Goal: Task Accomplishment & Management: Manage account settings

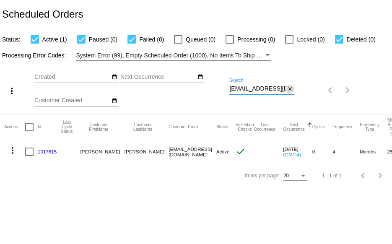
scroll to position [0, 3]
drag, startPoint x: 229, startPoint y: 90, endPoint x: 286, endPoint y: 87, distance: 57.5
click at [286, 87] on div "eoquinn22@gmail.com Search close" at bounding box center [261, 86] width 65 height 16
paste input "nehaaganjoo"
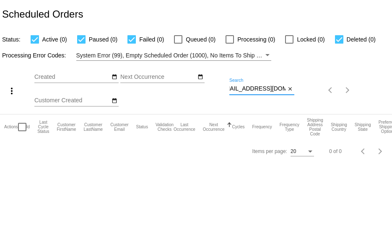
type input "nehaaganjoo@gmail.com"
drag, startPoint x: 230, startPoint y: 88, endPoint x: 310, endPoint y: 84, distance: 80.5
click at [308, 85] on div "more_vert Sep Jan Feb Mar Apr 1" at bounding box center [196, 87] width 392 height 53
paste input "brady-heather@sbcglobal.net"
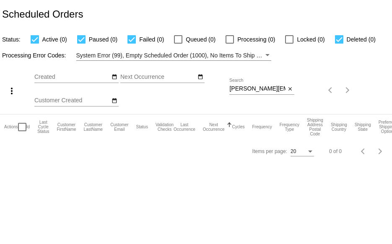
click at [228, 88] on div "Sep Jan Feb Mar Apr Su Mo" at bounding box center [131, 90] width 195 height 47
drag, startPoint x: 230, startPoint y: 89, endPoint x: 315, endPoint y: 93, distance: 85.1
click at [314, 95] on div "more_vert Sep Jan Feb Mar Apr 1" at bounding box center [196, 87] width 392 height 53
drag, startPoint x: 230, startPoint y: 89, endPoint x: 310, endPoint y: 98, distance: 80.1
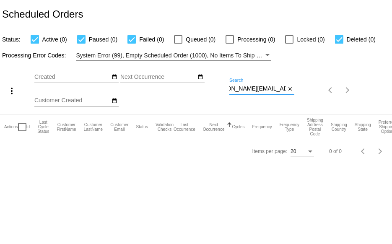
click at [310, 98] on div "more_vert Sep Jan Feb Mar Apr 1" at bounding box center [196, 87] width 392 height 53
paste input "jean.m.hansen06@gmail.com"
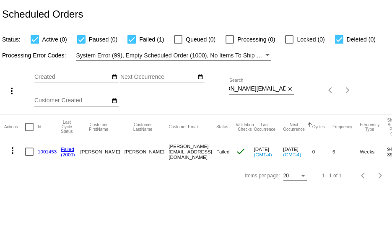
scroll to position [0, 0]
drag, startPoint x: 229, startPoint y: 88, endPoint x: 268, endPoint y: 90, distance: 39.4
click at [268, 90] on div "more_vert Sep Jan Feb Mar [DATE]" at bounding box center [196, 87] width 392 height 53
click at [229, 88] on div "Sep Jan Feb Mar Apr Su Mo" at bounding box center [131, 90] width 195 height 47
drag, startPoint x: 230, startPoint y: 88, endPoint x: 303, endPoint y: 89, distance: 72.9
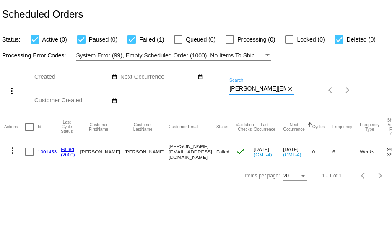
click at [303, 89] on div "more_vert Sep Jan Feb Mar [DATE]" at bounding box center [196, 87] width 392 height 53
drag, startPoint x: 229, startPoint y: 90, endPoint x: 293, endPoint y: 92, distance: 63.7
click at [293, 92] on div "jean.m.hansen06@gmail.com Search close" at bounding box center [261, 86] width 65 height 16
paste input "[EMAIL_ADDRESS][PERSON_NAME][DOMAIN_NAME]"
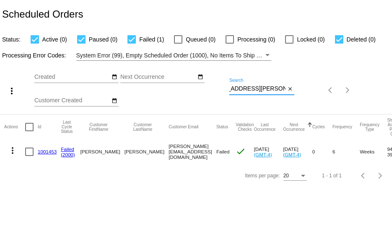
scroll to position [0, 0]
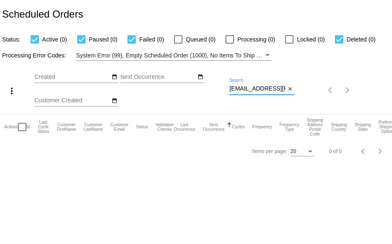
drag, startPoint x: 230, startPoint y: 89, endPoint x: 302, endPoint y: 89, distance: 72.5
click at [302, 89] on div "more_vert Sep Jan Feb Mar [DATE]" at bounding box center [196, 87] width 392 height 53
drag, startPoint x: 229, startPoint y: 89, endPoint x: 294, endPoint y: 97, distance: 64.9
click at [294, 97] on div "[EMAIL_ADDRESS][PERSON_NAME][DOMAIN_NAME] Search close" at bounding box center [261, 90] width 65 height 24
paste input "beach-cosmo"
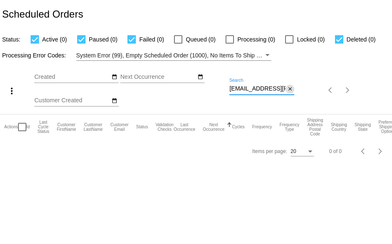
scroll to position [0, 3]
drag, startPoint x: 230, startPoint y: 90, endPoint x: 290, endPoint y: 92, distance: 60.3
click at [290, 92] on div "beach-cosmo@cox.net Search close" at bounding box center [261, 86] width 65 height 16
paste input "val-cosmo1"
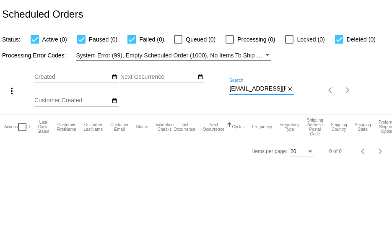
drag, startPoint x: 230, startPoint y: 88, endPoint x: 315, endPoint y: 95, distance: 86.2
click at [308, 93] on div "more_vert Sep Jan Feb Mar [DATE]" at bounding box center [196, 87] width 392 height 53
paste input "532676"
type input "532676"
click at [269, 55] on div "Filter by Processing Error Codes" at bounding box center [267, 55] width 8 height 10
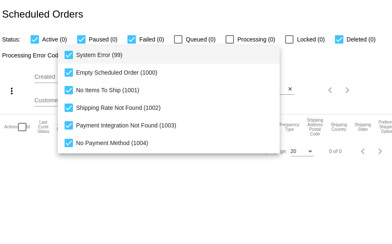
click at [289, 55] on div at bounding box center [196, 122] width 392 height 244
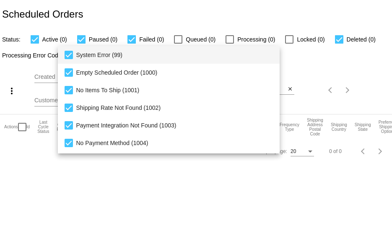
scroll to position [86, 0]
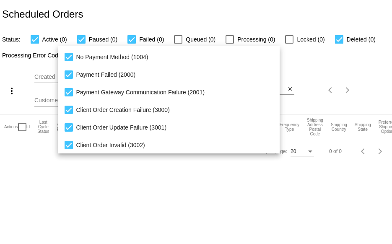
click at [287, 62] on div at bounding box center [196, 122] width 392 height 244
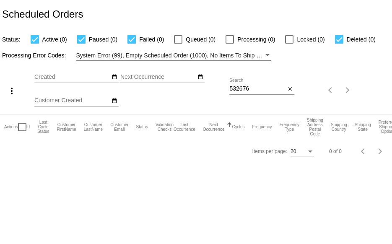
click at [267, 53] on div "Filter by Processing Error Codes" at bounding box center [267, 55] width 8 height 10
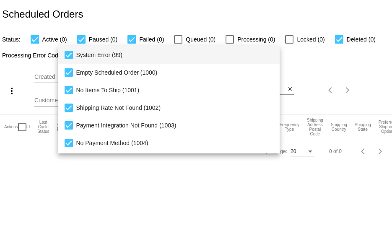
click at [65, 55] on mat-pseudo-checkbox at bounding box center [68, 55] width 8 height 8
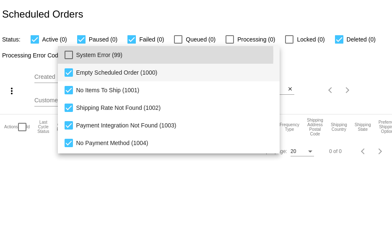
drag, startPoint x: 64, startPoint y: 70, endPoint x: 64, endPoint y: 74, distance: 4.6
click at [64, 70] on mat-pseudo-checkbox at bounding box center [68, 72] width 8 height 8
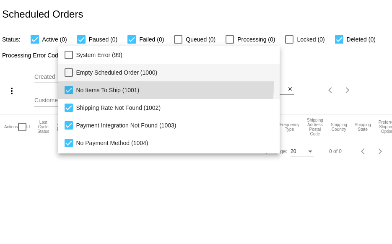
click at [68, 85] on mat-option "No Items To Ship (1001)" at bounding box center [169, 90] width 222 height 18
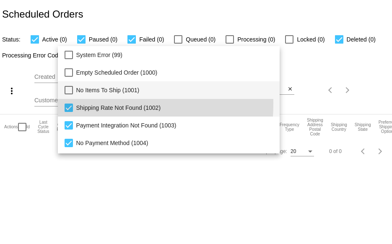
click at [70, 103] on mat-pseudo-checkbox at bounding box center [68, 107] width 8 height 8
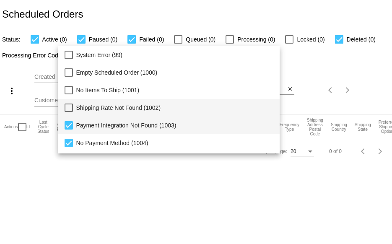
drag, startPoint x: 71, startPoint y: 125, endPoint x: 70, endPoint y: 133, distance: 8.0
click at [70, 126] on mat-pseudo-checkbox at bounding box center [68, 125] width 8 height 8
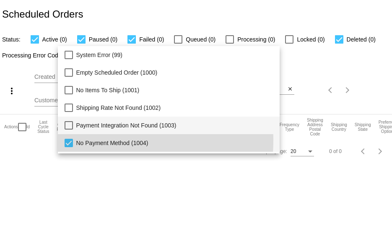
click at [69, 140] on mat-pseudo-checkbox at bounding box center [68, 143] width 8 height 8
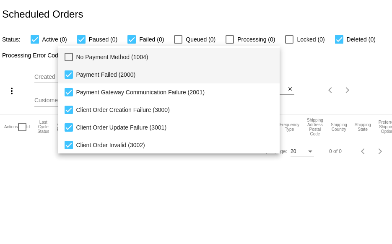
click at [67, 73] on mat-pseudo-checkbox at bounding box center [68, 74] width 8 height 8
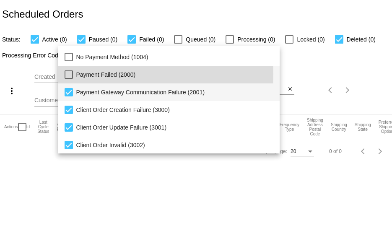
click at [67, 95] on mat-pseudo-checkbox at bounding box center [68, 92] width 8 height 8
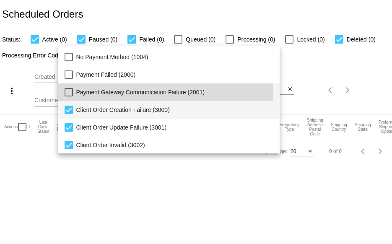
click at [67, 106] on mat-pseudo-checkbox at bounding box center [68, 110] width 8 height 8
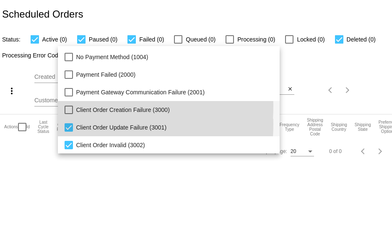
click at [67, 124] on mat-pseudo-checkbox at bounding box center [68, 127] width 8 height 8
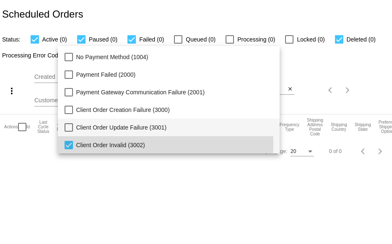
drag, startPoint x: 70, startPoint y: 143, endPoint x: 75, endPoint y: 142, distance: 5.2
click at [70, 144] on mat-pseudo-checkbox at bounding box center [68, 145] width 8 height 8
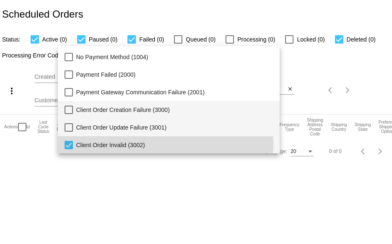
scroll to position [86, 0]
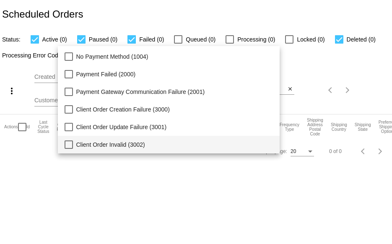
click at [306, 68] on div at bounding box center [196, 122] width 392 height 244
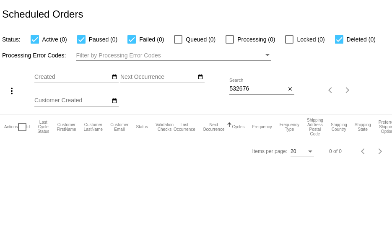
click at [264, 54] on div "Filter by Processing Error Codes" at bounding box center [267, 55] width 8 height 10
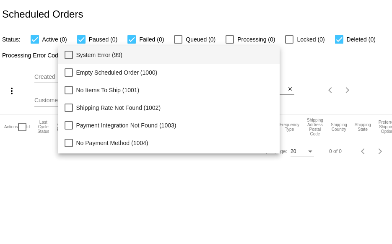
click at [66, 55] on mat-pseudo-checkbox at bounding box center [68, 55] width 8 height 8
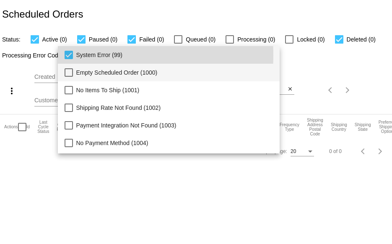
click at [70, 75] on mat-pseudo-checkbox at bounding box center [68, 72] width 8 height 8
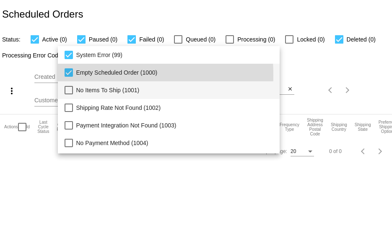
click at [67, 93] on mat-pseudo-checkbox at bounding box center [68, 90] width 8 height 8
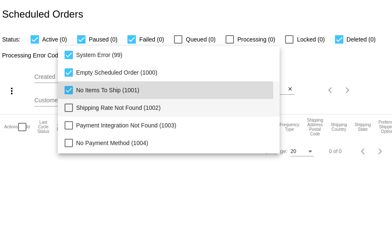
click at [67, 106] on mat-pseudo-checkbox at bounding box center [68, 107] width 8 height 8
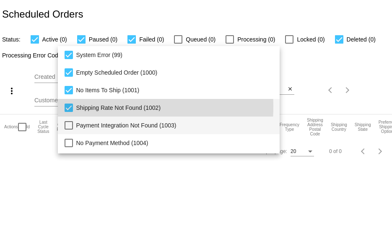
click at [69, 119] on mat-option "Payment Integration Not Found (1003)" at bounding box center [169, 125] width 222 height 18
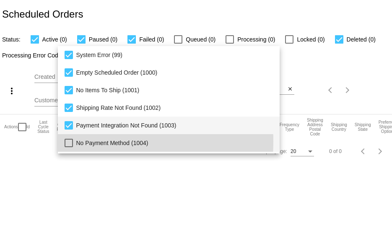
click at [67, 142] on mat-pseudo-checkbox at bounding box center [68, 143] width 8 height 8
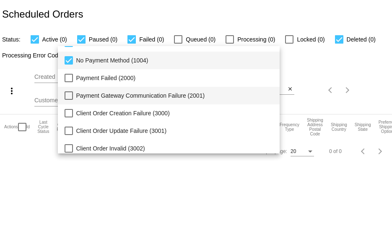
scroll to position [86, 0]
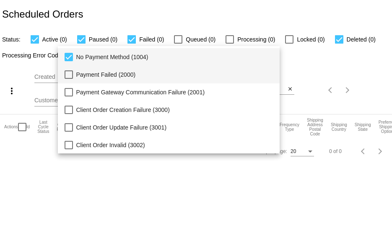
click at [75, 78] on mat-option "Payment Failed (2000)" at bounding box center [169, 75] width 222 height 18
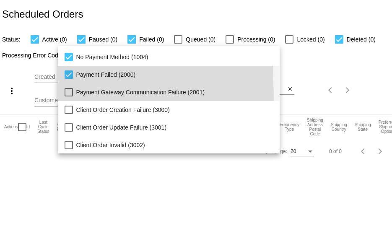
click at [70, 98] on mat-option "Payment Gateway Communication Failure (2001)" at bounding box center [169, 92] width 222 height 18
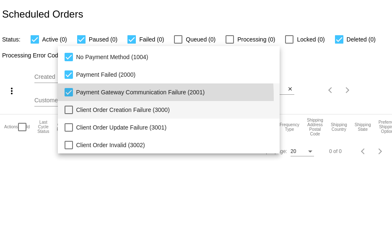
click at [71, 108] on mat-pseudo-checkbox at bounding box center [68, 110] width 8 height 8
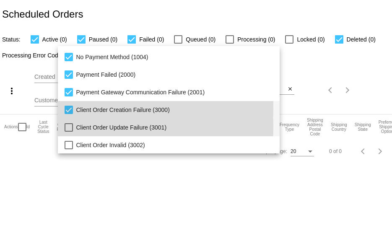
click at [72, 126] on mat-pseudo-checkbox at bounding box center [68, 127] width 8 height 8
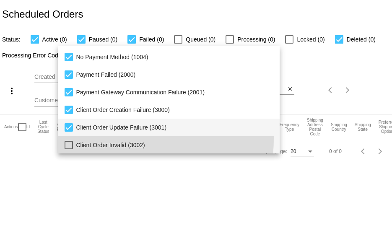
click at [72, 139] on mat-option "Client Order Invalid (3002)" at bounding box center [169, 145] width 222 height 18
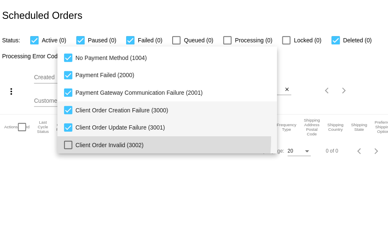
scroll to position [86, 0]
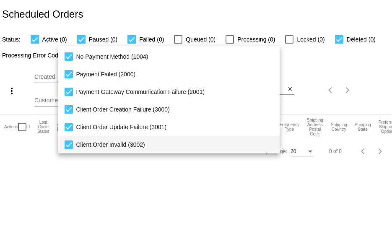
click at [296, 64] on div at bounding box center [196, 122] width 392 height 244
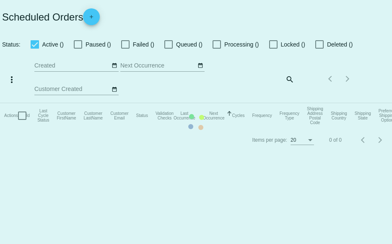
checkbox input "true"
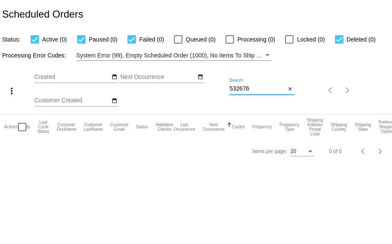
click at [268, 87] on input "532676" at bounding box center [257, 88] width 56 height 7
drag, startPoint x: 268, startPoint y: 87, endPoint x: 204, endPoint y: 95, distance: 63.7
click at [204, 95] on div "more_vert Sep Jan Feb Mar Apr 1" at bounding box center [196, 87] width 392 height 53
paste input "val-cosmo1@cox.net"
type input "val-cosmo1@cox.net"
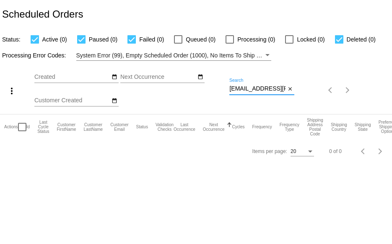
click at [266, 52] on div "Filter by Processing Error Codes" at bounding box center [267, 55] width 8 height 10
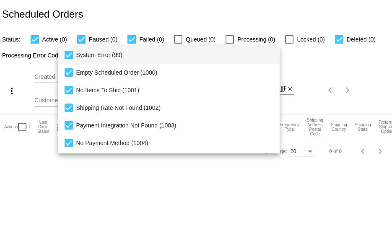
click at [69, 54] on mat-pseudo-checkbox at bounding box center [68, 55] width 8 height 8
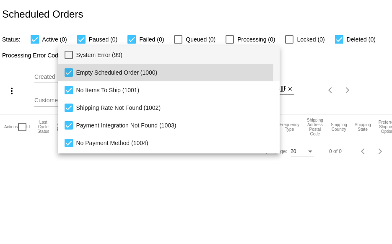
click at [69, 68] on mat-pseudo-checkbox at bounding box center [68, 72] width 8 height 8
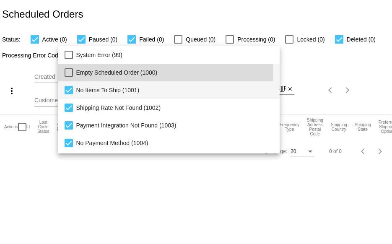
click at [68, 84] on mat-option "No Items To Ship (1001)" at bounding box center [169, 90] width 222 height 18
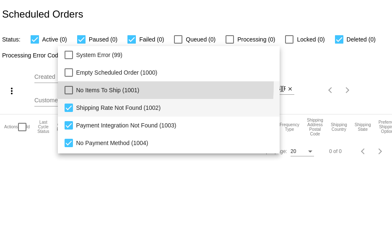
click at [64, 109] on mat-pseudo-checkbox at bounding box center [68, 107] width 8 height 8
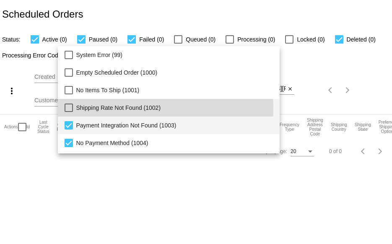
click at [70, 126] on mat-pseudo-checkbox at bounding box center [68, 125] width 8 height 8
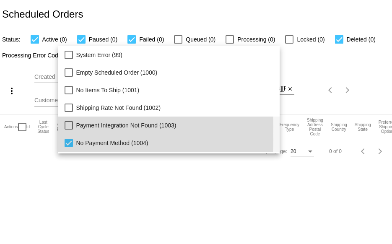
click at [69, 140] on mat-pseudo-checkbox at bounding box center [68, 143] width 8 height 8
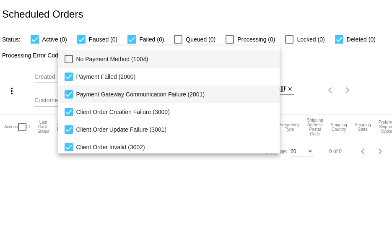
scroll to position [86, 0]
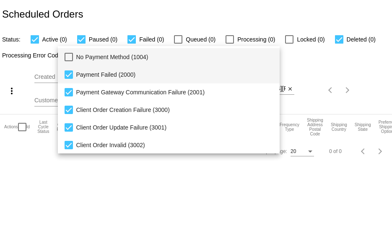
click at [68, 75] on mat-pseudo-checkbox at bounding box center [68, 74] width 8 height 8
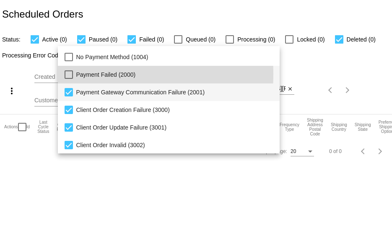
click at [68, 88] on mat-pseudo-checkbox at bounding box center [68, 92] width 8 height 8
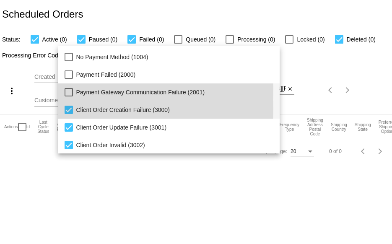
click at [68, 108] on mat-pseudo-checkbox at bounding box center [68, 110] width 8 height 8
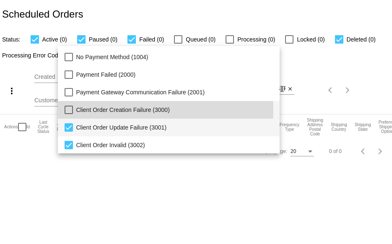
click at [68, 132] on mat-option "Client Order Update Failure (3001)" at bounding box center [169, 128] width 222 height 18
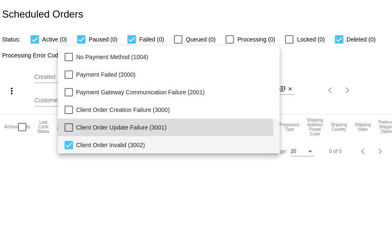
click at [67, 146] on mat-pseudo-checkbox at bounding box center [68, 145] width 8 height 8
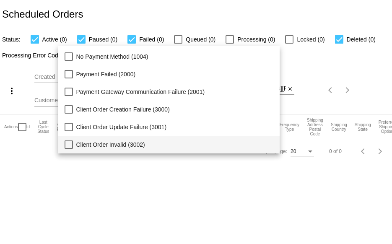
click at [321, 59] on div at bounding box center [196, 122] width 392 height 244
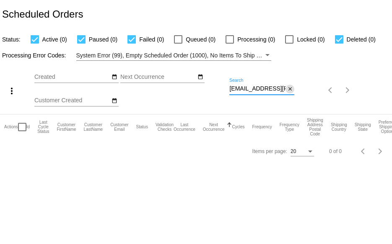
drag, startPoint x: 229, startPoint y: 90, endPoint x: 290, endPoint y: 90, distance: 60.7
click at [290, 90] on div "val-cosmo1@cox.net Search close" at bounding box center [261, 86] width 65 height 16
paste input "mcpgardner@gmail.com"
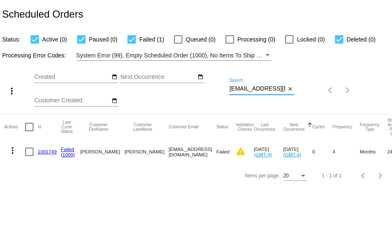
scroll to position [0, 8]
drag, startPoint x: 229, startPoint y: 89, endPoint x: 312, endPoint y: 90, distance: 82.5
click at [312, 90] on div "more_vert Sep Jan Feb Mar Apr 1" at bounding box center [196, 87] width 392 height 53
paste input "ahrens1502"
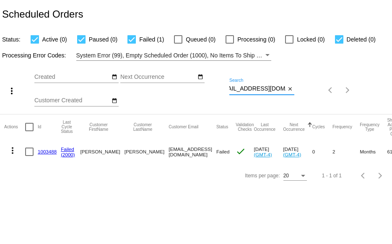
type input "[EMAIL_ADDRESS][DOMAIN_NAME]"
click at [11, 151] on mat-icon "more_vert" at bounding box center [13, 150] width 10 height 10
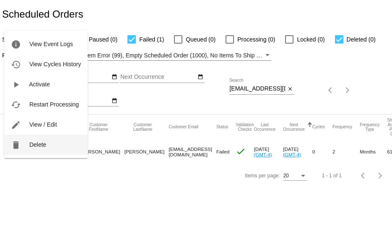
click at [20, 150] on mat-icon "delete" at bounding box center [16, 145] width 10 height 10
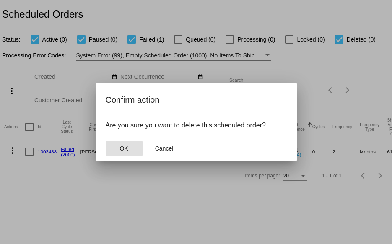
click at [124, 150] on span "OK" at bounding box center [123, 148] width 8 height 7
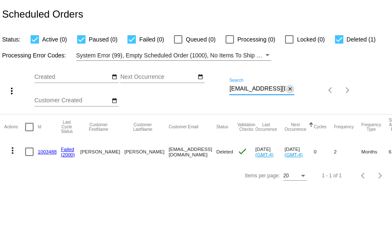
scroll to position [0, 12]
drag, startPoint x: 230, startPoint y: 88, endPoint x: 293, endPoint y: 90, distance: 62.8
click at [293, 90] on div "mahrens1502@gmail.com Search close" at bounding box center [261, 86] width 65 height 16
paste input "9434640106204000043648"
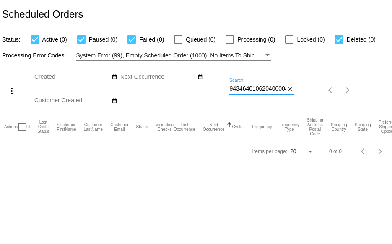
scroll to position [0, 15]
drag, startPoint x: 230, startPoint y: 91, endPoint x: 298, endPoint y: 90, distance: 68.7
click at [298, 90] on div "more_vert Sep Jan Feb Mar Apr 1" at bounding box center [196, 87] width 392 height 53
paste input "jane@jnspagirl.com"
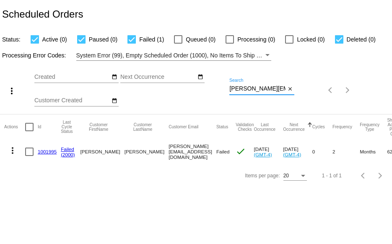
type input "jane@jnspagirl.com"
click at [43, 152] on link "1001995" at bounding box center [47, 151] width 19 height 5
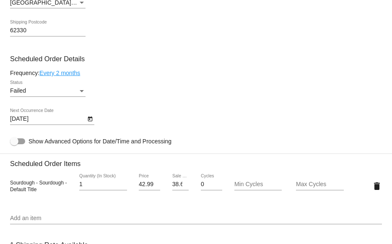
scroll to position [503, 0]
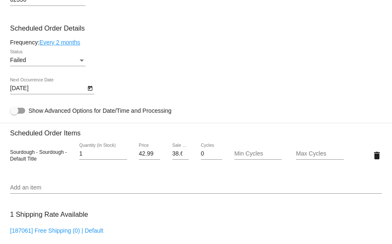
click at [79, 62] on div "Status" at bounding box center [82, 60] width 8 height 7
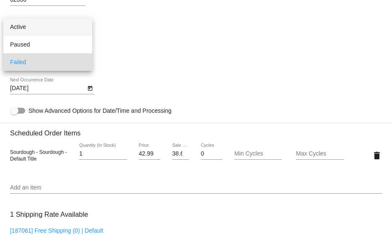
click at [27, 30] on span "Active" at bounding box center [47, 27] width 75 height 18
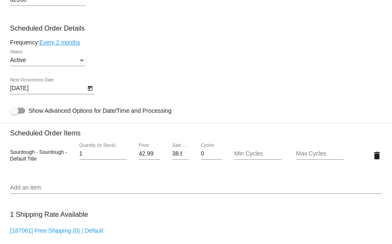
click at [60, 43] on link "Every 2 months" at bounding box center [59, 42] width 41 height 7
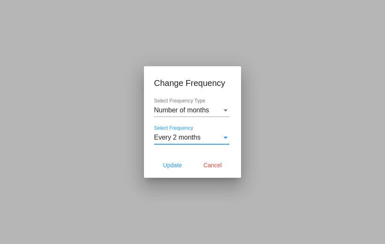
click at [195, 137] on span "Every 2 months" at bounding box center [177, 137] width 46 height 7
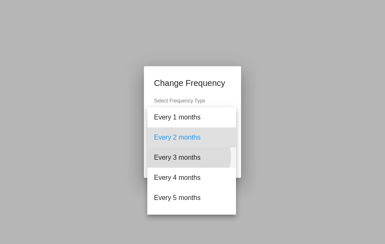
click at [184, 157] on span "Every 3 months" at bounding box center [191, 157] width 75 height 20
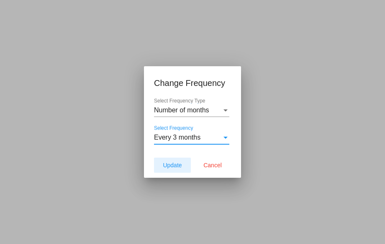
click at [183, 165] on button "Update" at bounding box center [172, 164] width 37 height 15
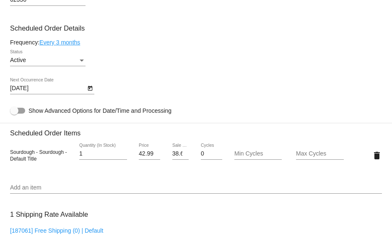
type input "12/10/2025"
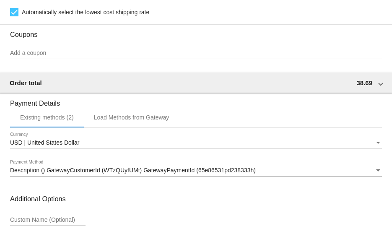
scroll to position [815, 0]
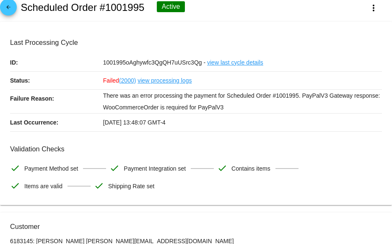
scroll to position [0, 0]
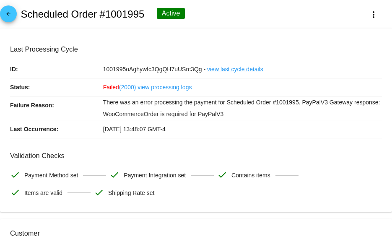
click at [10, 18] on mat-icon "arrow_back" at bounding box center [8, 16] width 10 height 10
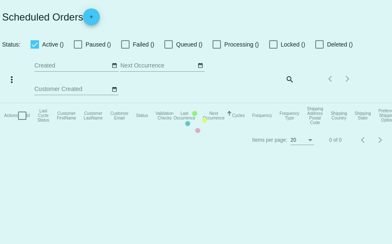
checkbox input "true"
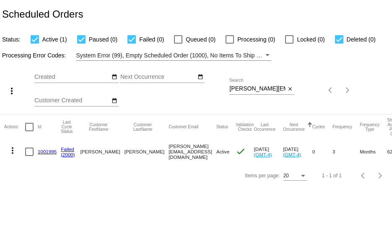
click at [49, 150] on link "1001995" at bounding box center [47, 151] width 19 height 5
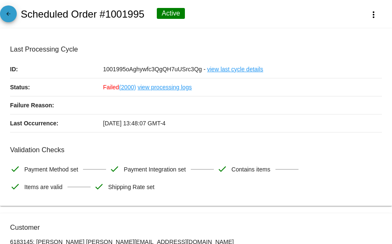
click at [8, 13] on mat-icon "arrow_back" at bounding box center [8, 16] width 10 height 10
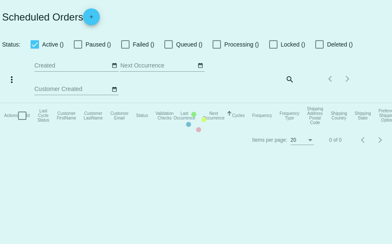
checkbox input "true"
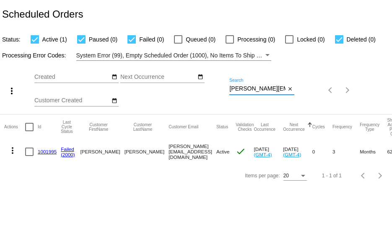
drag, startPoint x: 281, startPoint y: 88, endPoint x: 209, endPoint y: 88, distance: 72.5
click at [209, 88] on div "more_vert Sep Jan Feb Mar Apr 1" at bounding box center [196, 87] width 392 height 53
paste input "solar2244@gmai"
drag, startPoint x: 229, startPoint y: 88, endPoint x: 303, endPoint y: 94, distance: 74.4
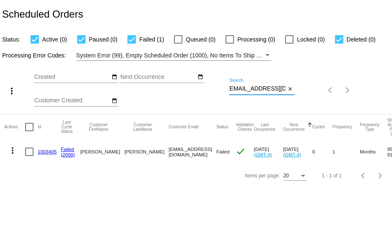
click at [303, 94] on div "more_vert Sep Jan Feb Mar Apr 1" at bounding box center [196, 87] width 392 height 53
paste input "faustphd@mac"
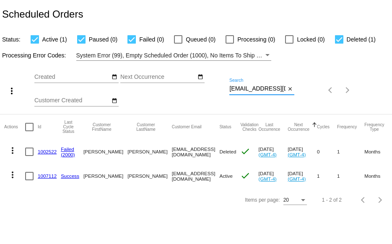
type input "sfaustphd@mac.com"
click at [43, 151] on link "1002522" at bounding box center [47, 151] width 19 height 5
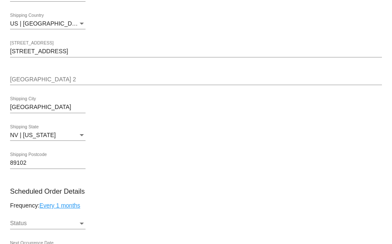
scroll to position [168, 0]
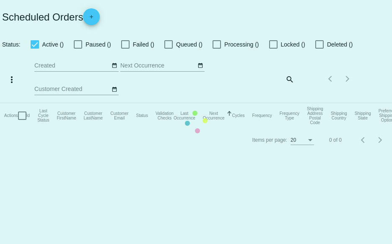
checkbox input "true"
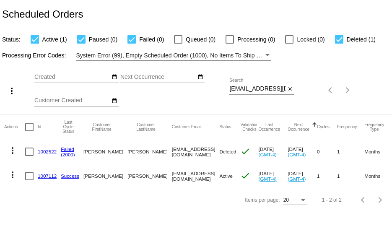
click at [44, 176] on link "1007112" at bounding box center [47, 175] width 19 height 5
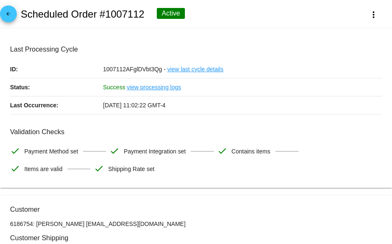
click at [4, 10] on span "arrow_back" at bounding box center [8, 15] width 10 height 21
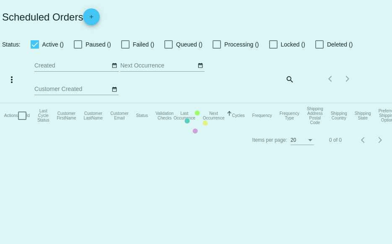
checkbox input "true"
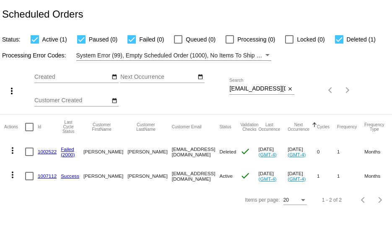
click at [339, 39] on div at bounding box center [339, 39] width 8 height 8
click at [339, 44] on input "Deleted (1)" at bounding box center [338, 44] width 0 height 0
checkbox input "false"
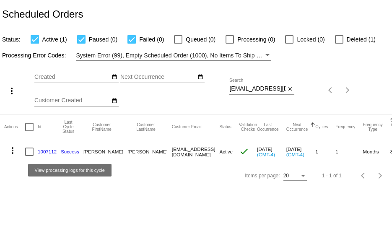
click at [63, 152] on link "Success" at bounding box center [70, 151] width 18 height 5
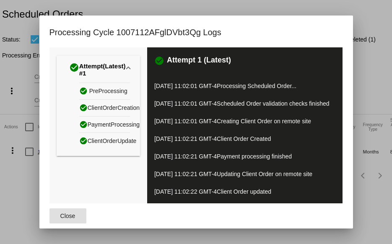
click at [70, 217] on span "Close" at bounding box center [67, 215] width 15 height 7
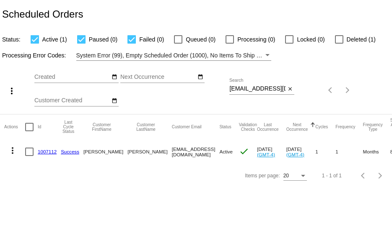
click at [48, 149] on link "1007112" at bounding box center [47, 151] width 19 height 5
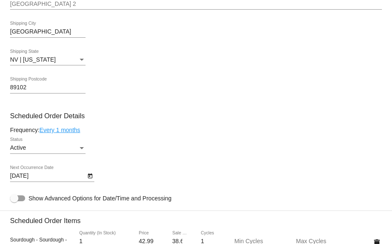
scroll to position [419, 0]
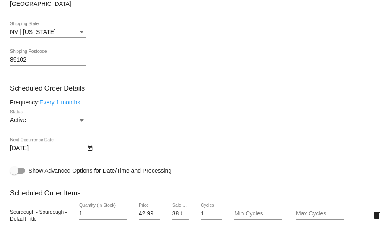
click at [70, 103] on link "Every 1 months" at bounding box center [59, 102] width 41 height 7
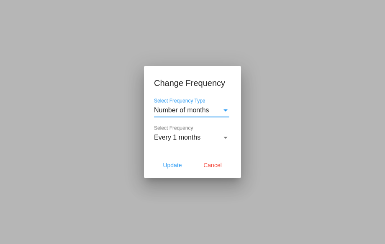
click at [204, 111] on span "Number of months" at bounding box center [181, 109] width 55 height 7
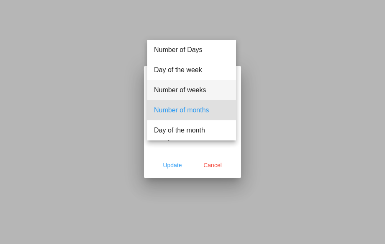
click at [199, 92] on span "Number of weeks" at bounding box center [191, 90] width 75 height 20
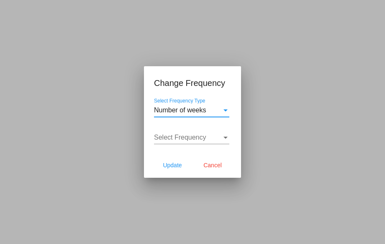
click at [192, 134] on span "Select Frequency" at bounding box center [180, 137] width 52 height 7
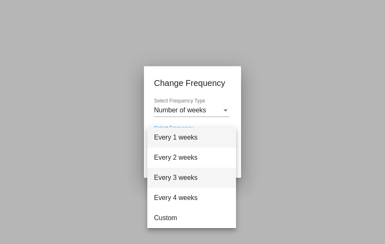
click at [175, 181] on span "Every 3 weeks" at bounding box center [191, 178] width 75 height 20
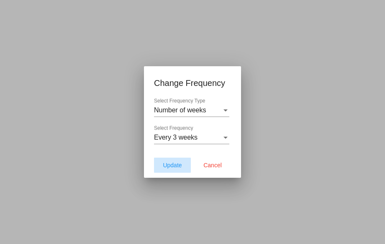
click at [174, 166] on span "Update" at bounding box center [172, 165] width 19 height 7
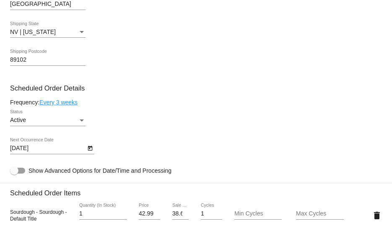
type input "10/1/2025"
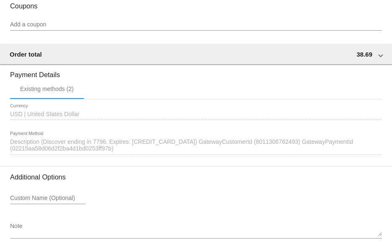
scroll to position [798, 0]
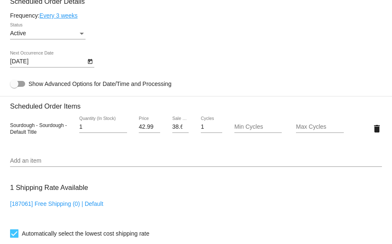
scroll to position [505, 0]
